Goal: Task Accomplishment & Management: Complete application form

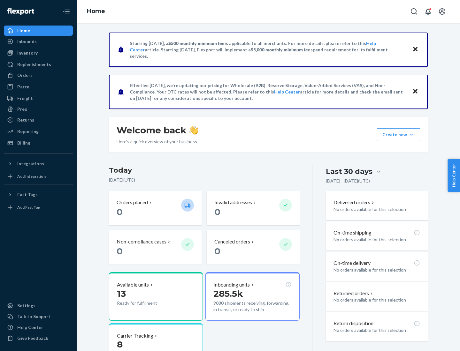
click at [411, 135] on button "Create new Create new inbound Create new order Create new product" at bounding box center [398, 134] width 43 height 13
click at [38, 42] on div "Inbounds" at bounding box center [38, 41] width 68 height 9
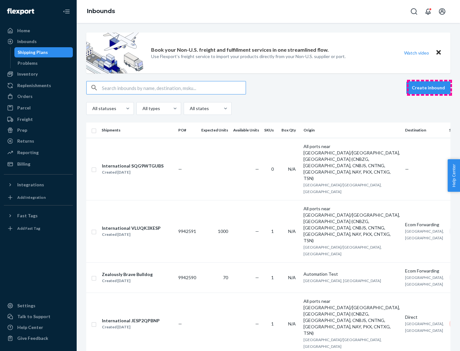
click at [429, 88] on button "Create inbound" at bounding box center [428, 87] width 44 height 13
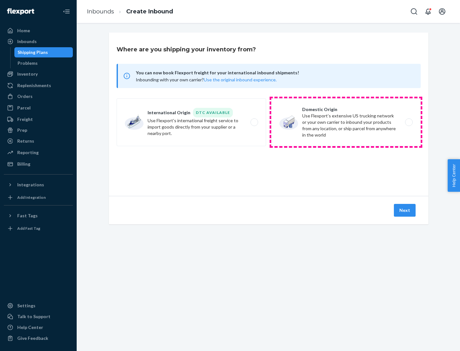
click at [346, 122] on label "Domestic Origin Use Flexport’s extensive US trucking network or your own carrie…" at bounding box center [345, 122] width 149 height 48
click at [408, 122] on input "Domestic Origin Use Flexport’s extensive US trucking network or your own carrie…" at bounding box center [410, 122] width 4 height 4
radio input "true"
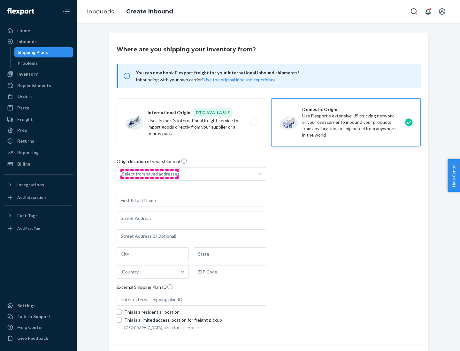
click at [149, 174] on div "Select from saved addresses" at bounding box center [150, 174] width 57 height 6
click at [123, 174] on input "Select from saved addresses" at bounding box center [122, 174] width 1 height 6
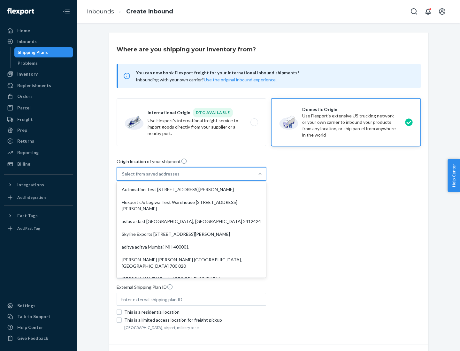
scroll to position [3, 0]
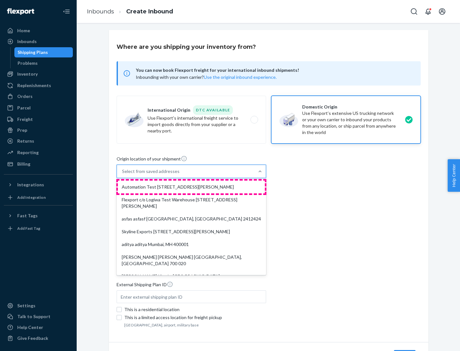
click at [191, 187] on div "Automation Test [STREET_ADDRESS][PERSON_NAME]" at bounding box center [191, 187] width 147 height 13
click at [123, 175] on input "option Automation Test [STREET_ADDRESS][PERSON_NAME]. 9 results available. Use …" at bounding box center [122, 171] width 1 height 6
type input "Automation Test"
type input "9th Floor"
type input "[GEOGRAPHIC_DATA]"
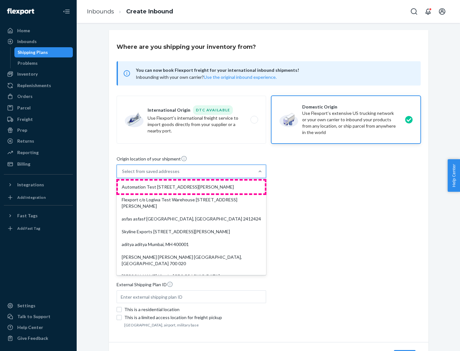
type input "CA"
type input "94104"
type input "[STREET_ADDRESS][PERSON_NAME]"
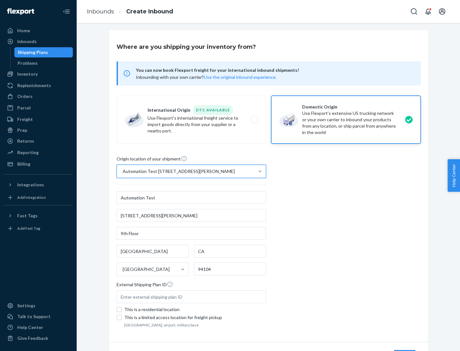
scroll to position [37, 0]
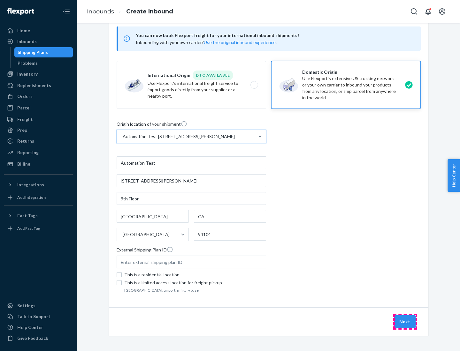
click at [405, 322] on button "Next" at bounding box center [405, 321] width 22 height 13
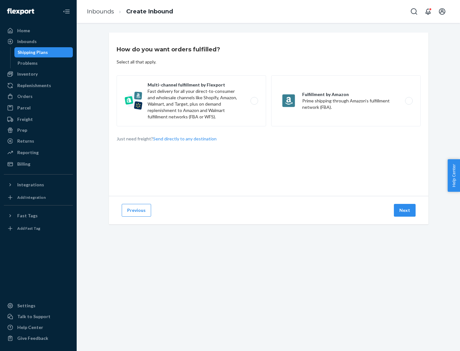
click at [191, 101] on label "Multi-channel fulfillment by Flexport Fast delivery for all your direct-to-cons…" at bounding box center [191, 100] width 149 height 51
click at [254, 101] on input "Multi-channel fulfillment by Flexport Fast delivery for all your direct-to-cons…" at bounding box center [256, 101] width 4 height 4
radio input "true"
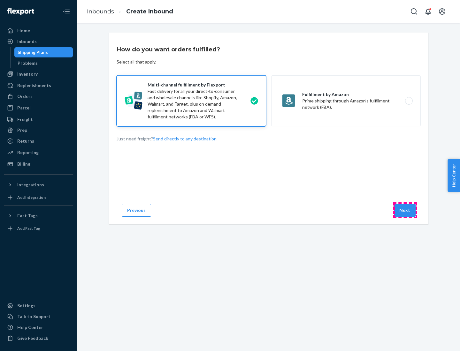
click at [405, 210] on button "Next" at bounding box center [405, 210] width 22 height 13
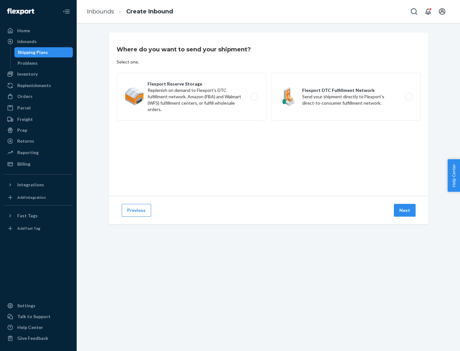
click at [346, 97] on label "Flexport DTC Fulfillment Network Send your shipment directly to Flexport's dire…" at bounding box center [345, 97] width 149 height 48
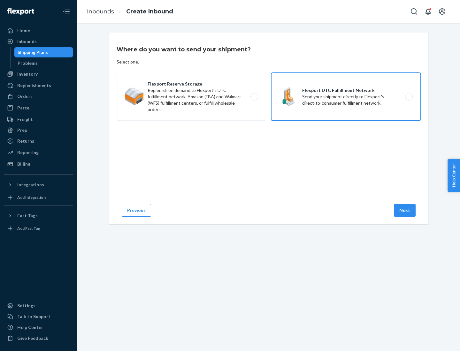
click at [408, 97] on input "Flexport DTC Fulfillment Network Send your shipment directly to Flexport's dire…" at bounding box center [410, 97] width 4 height 4
radio input "true"
click at [405, 210] on button "Next" at bounding box center [405, 210] width 22 height 13
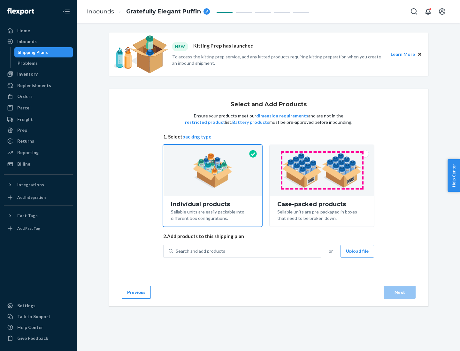
click at [322, 171] on img at bounding box center [322, 170] width 80 height 35
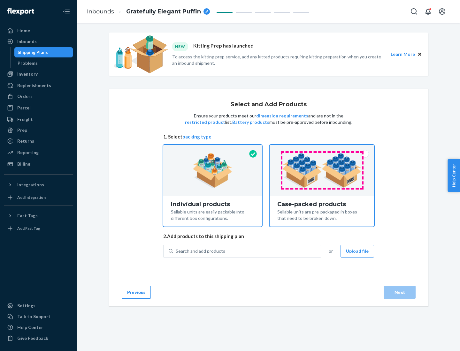
click at [322, 149] on input "Case-packed products Sellable units are pre-packaged in boxes that need to be b…" at bounding box center [322, 147] width 4 height 4
radio input "true"
radio input "false"
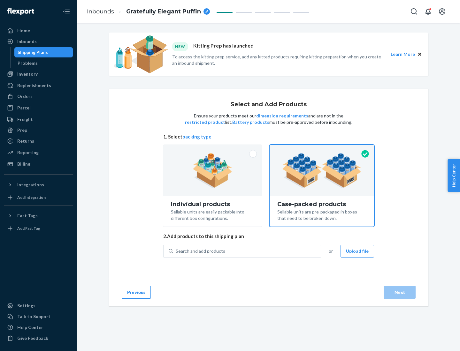
click at [247, 251] on div "Search and add products" at bounding box center [247, 251] width 148 height 11
click at [176, 251] on input "Search and add products" at bounding box center [176, 251] width 1 height 6
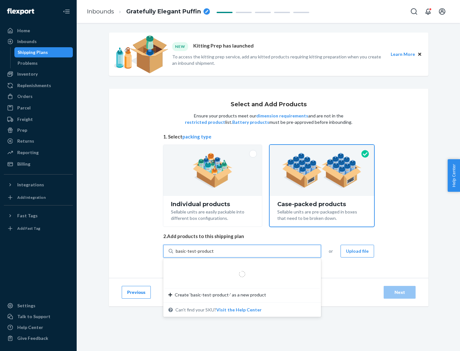
type input "basic-test-product-1"
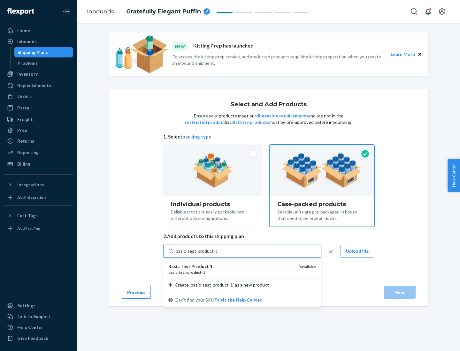
click at [231, 272] on div "basic - test - product - 1" at bounding box center [230, 272] width 125 height 5
click at [217, 255] on input "basic-test-product-1" at bounding box center [196, 251] width 41 height 6
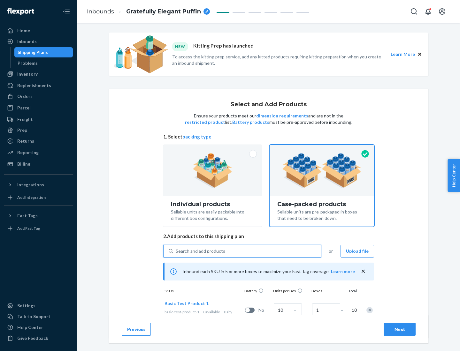
scroll to position [23, 0]
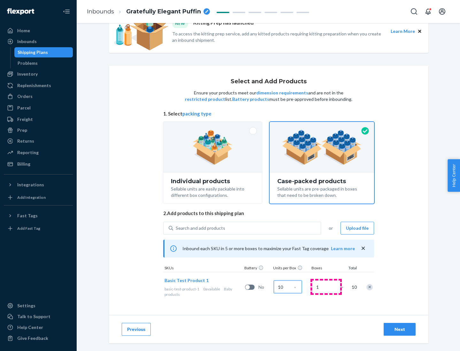
type input "10"
type input "7"
click at [399, 330] on div "Next" at bounding box center [399, 329] width 21 height 6
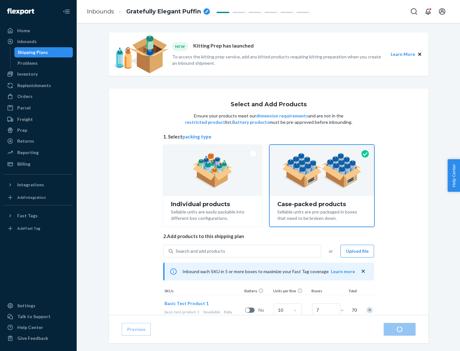
radio input "true"
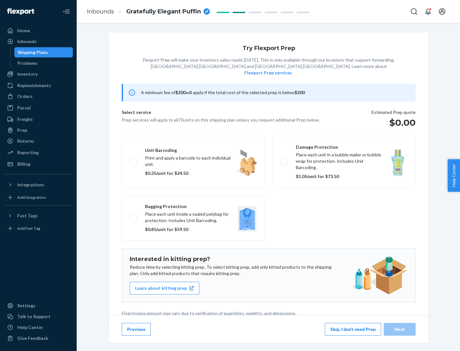
scroll to position [2, 0]
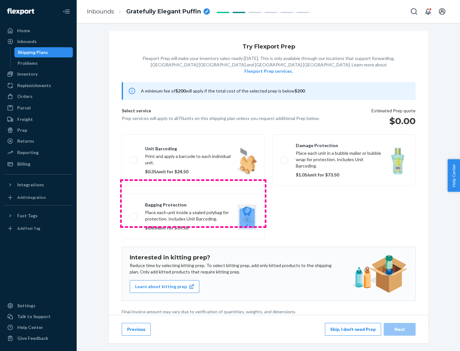
click at [193, 203] on label "Bagging protection Place each unit inside a sealed polybag for protection. Incl…" at bounding box center [193, 216] width 143 height 45
click at [134, 214] on input "Bagging protection Place each unit inside a sealed polybag for protection. Incl…" at bounding box center [132, 216] width 4 height 4
checkbox input "true"
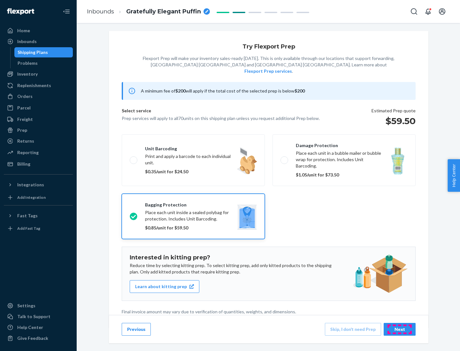
click at [399, 329] on div "Next" at bounding box center [399, 329] width 21 height 6
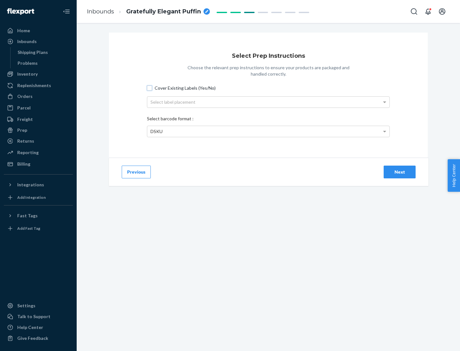
click at [149, 88] on input "Cover Existing Labels (Yes/No)" at bounding box center [149, 88] width 5 height 5
checkbox input "true"
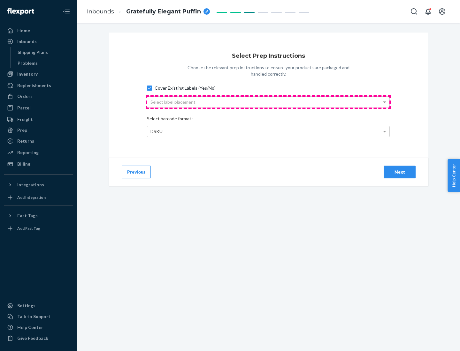
click at [268, 102] on div "Select label placement" at bounding box center [268, 102] width 242 height 11
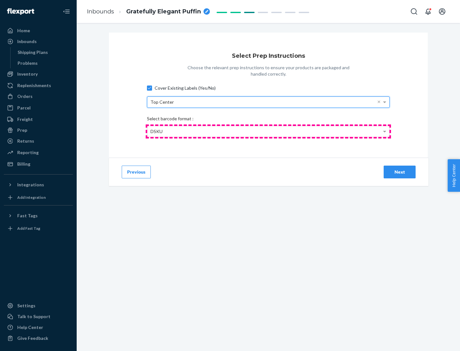
click at [268, 131] on div "DSKU" at bounding box center [268, 131] width 242 height 11
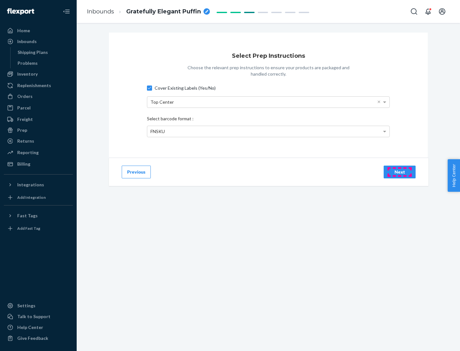
click at [399, 172] on div "Next" at bounding box center [399, 172] width 21 height 6
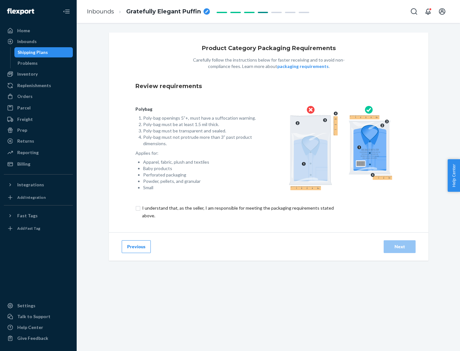
click at [237, 212] on input "checkbox" at bounding box center [241, 211] width 212 height 15
checkbox input "true"
click at [399, 247] on div "Next" at bounding box center [399, 247] width 21 height 6
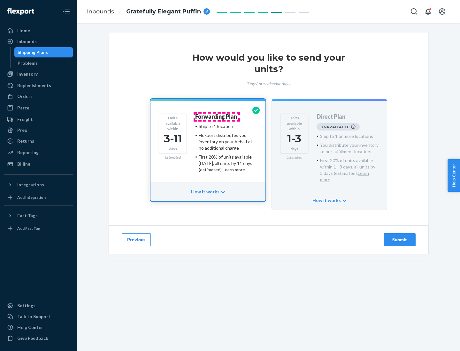
click at [217, 117] on h4 "Forwarding Plan" at bounding box center [216, 117] width 42 height 6
click at [399, 237] on div "Submit" at bounding box center [399, 240] width 21 height 6
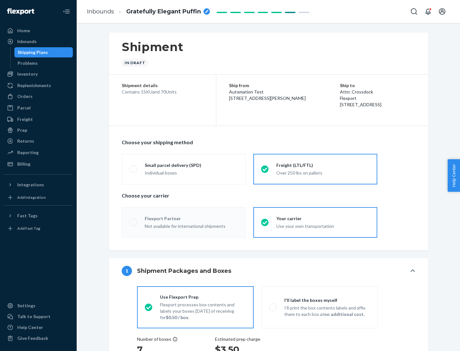
radio input "true"
radio input "false"
radio input "true"
radio input "false"
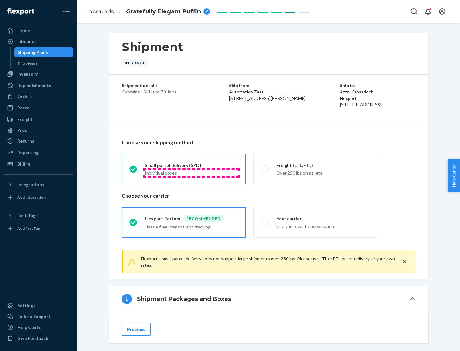
click at [191, 173] on div "Individual boxes" at bounding box center [191, 173] width 93 height 6
click at [133, 171] on input "Small parcel delivery (SPD) Individual boxes" at bounding box center [131, 169] width 4 height 4
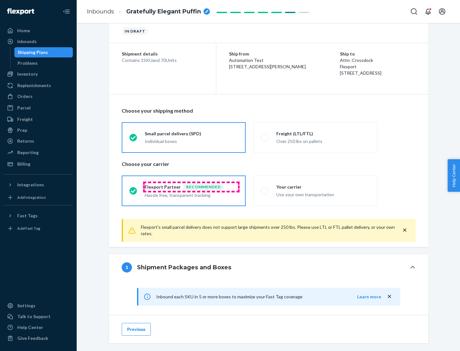
click at [191, 187] on div "Recommended" at bounding box center [203, 187] width 40 height 8
click at [133, 189] on input "Flexport Partner Recommended Hassle free, transparent tracking" at bounding box center [131, 191] width 4 height 4
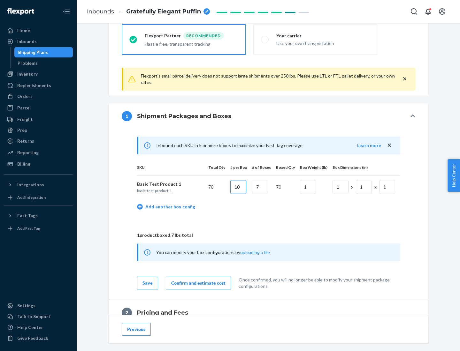
type input "10"
type input "7"
type input "1"
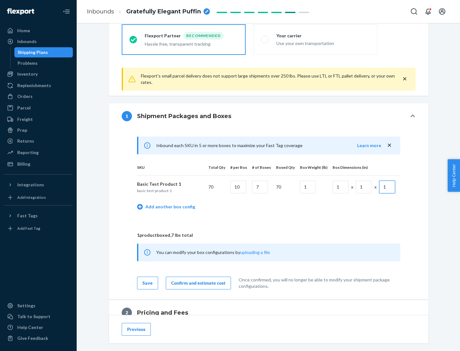
scroll to position [279, 0]
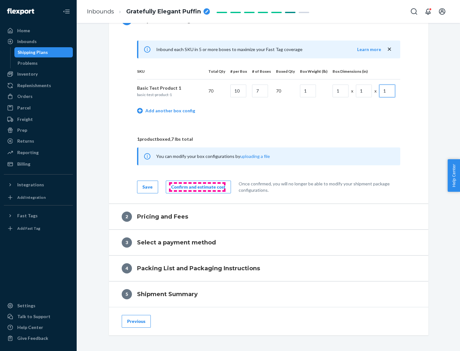
type input "1"
click at [197, 187] on div "Confirm and estimate cost" at bounding box center [198, 187] width 54 height 6
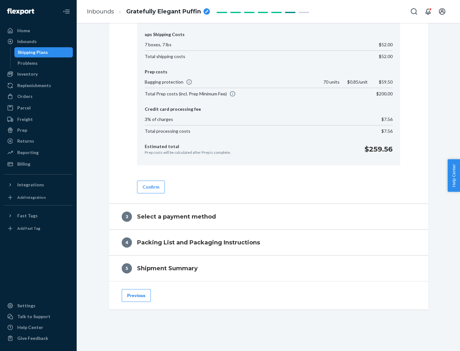
click at [150, 187] on button "Confirm" at bounding box center [151, 187] width 28 height 13
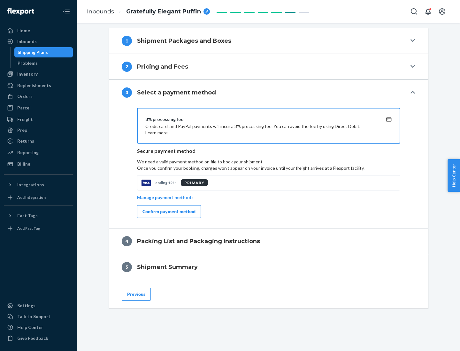
scroll to position [258, 0]
click at [168, 212] on div "Confirm payment method" at bounding box center [168, 212] width 53 height 6
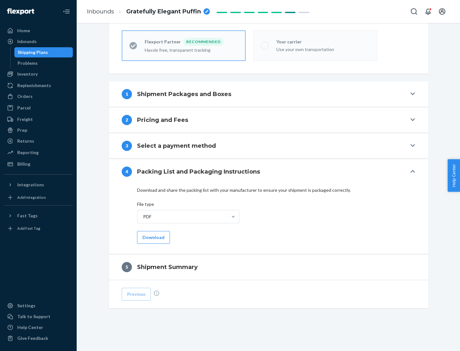
scroll to position [177, 0]
